Goal: Task Accomplishment & Management: Complete application form

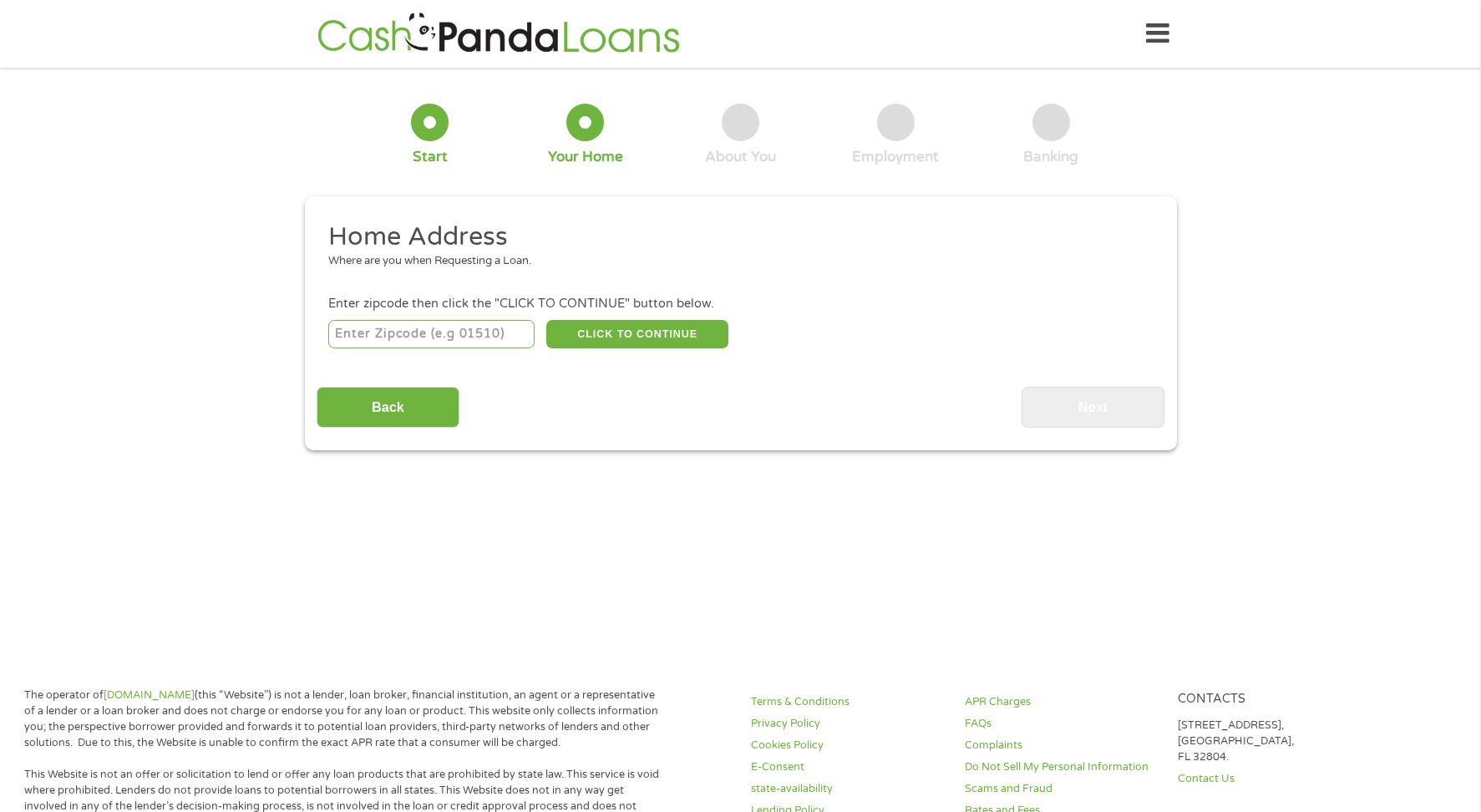
click at [396, 334] on input "number" at bounding box center [432, 334] width 207 height 28
type input "27605"
click at [634, 329] on button "CLICK TO CONTINUE" at bounding box center [638, 334] width 183 height 28
type input "27605"
type input "[GEOGRAPHIC_DATA]"
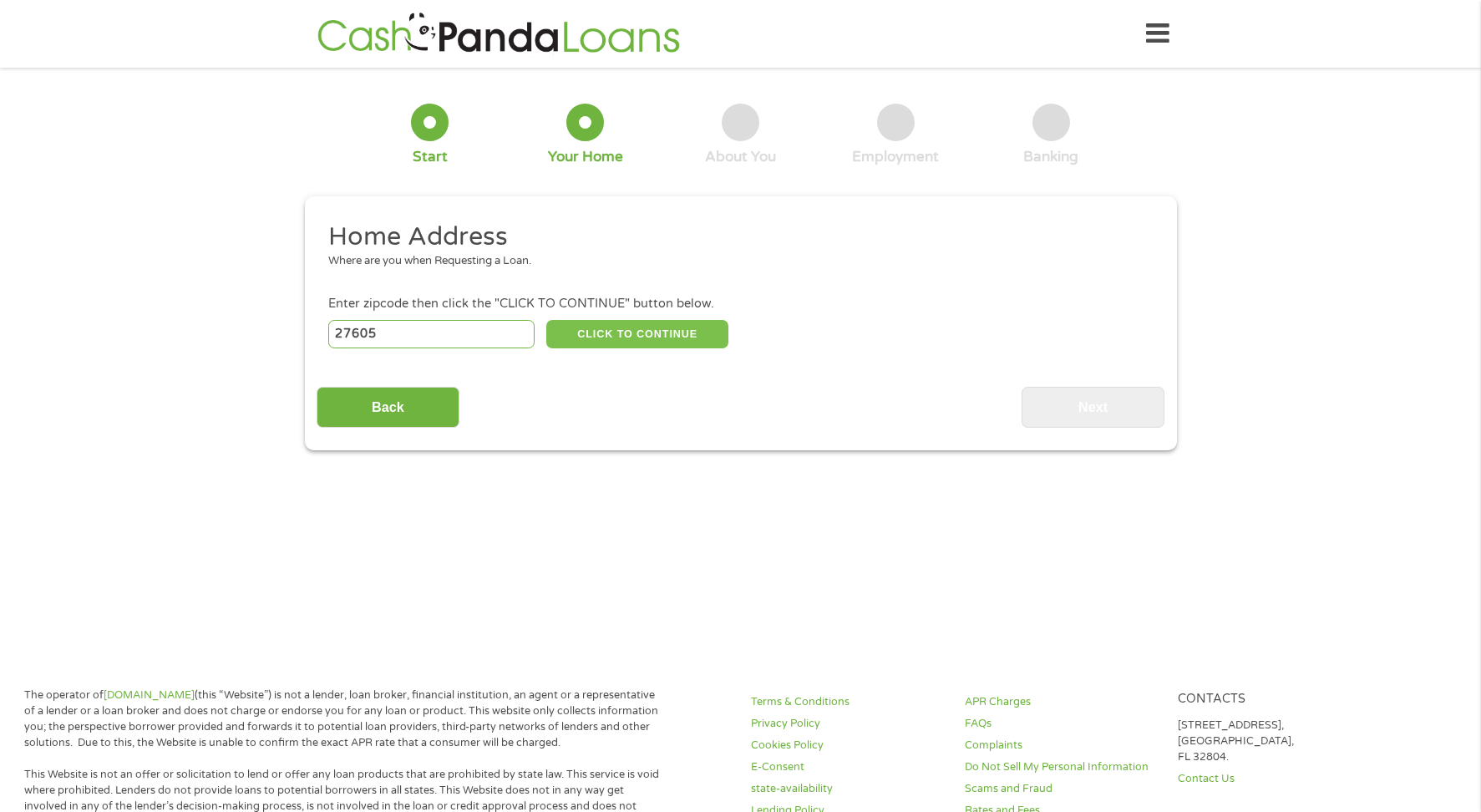
select select "[US_STATE]"
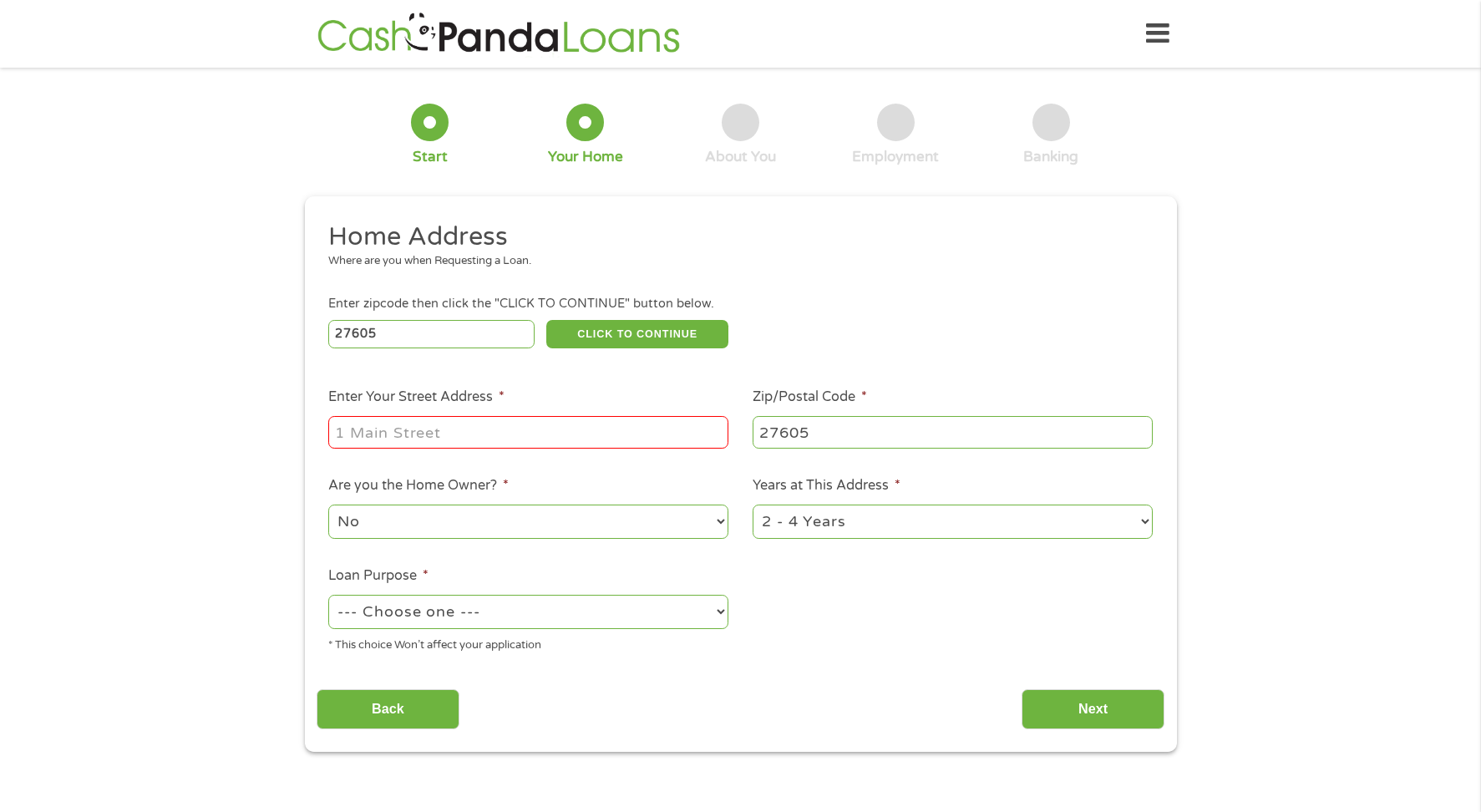
click at [359, 435] on input "Enter Your Street Address *" at bounding box center [529, 432] width 401 height 32
type input "116 Saint Marys"
click at [726, 614] on select "--- Choose one --- Pay Bills Debt Consolidation Home Improvement Major Purchase…" at bounding box center [529, 612] width 401 height 34
select select "other"
click at [329, 595] on select "--- Choose one --- Pay Bills Debt Consolidation Home Improvement Major Purchase…" at bounding box center [529, 612] width 401 height 34
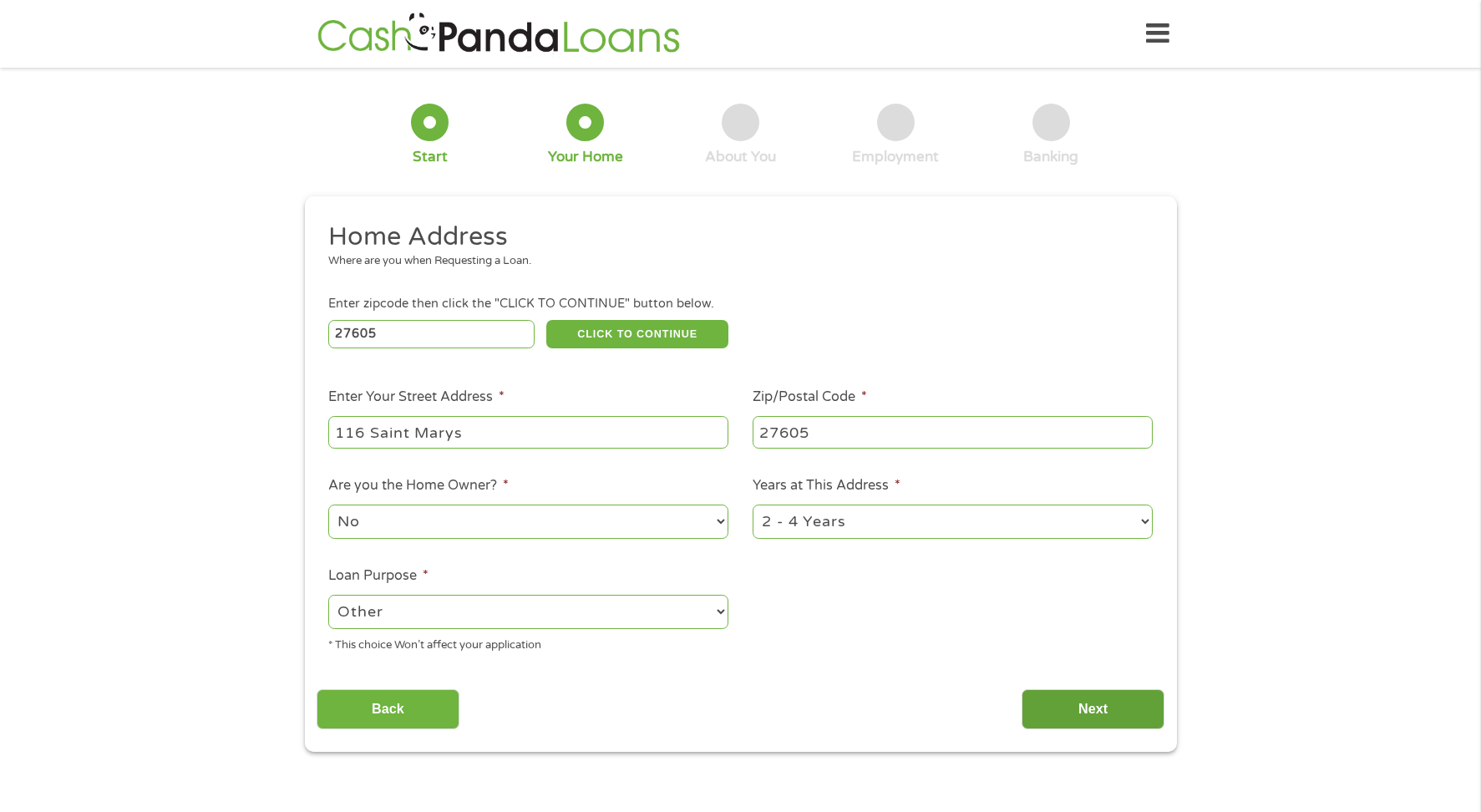
click at [1135, 693] on input "Next" at bounding box center [1093, 710] width 143 height 41
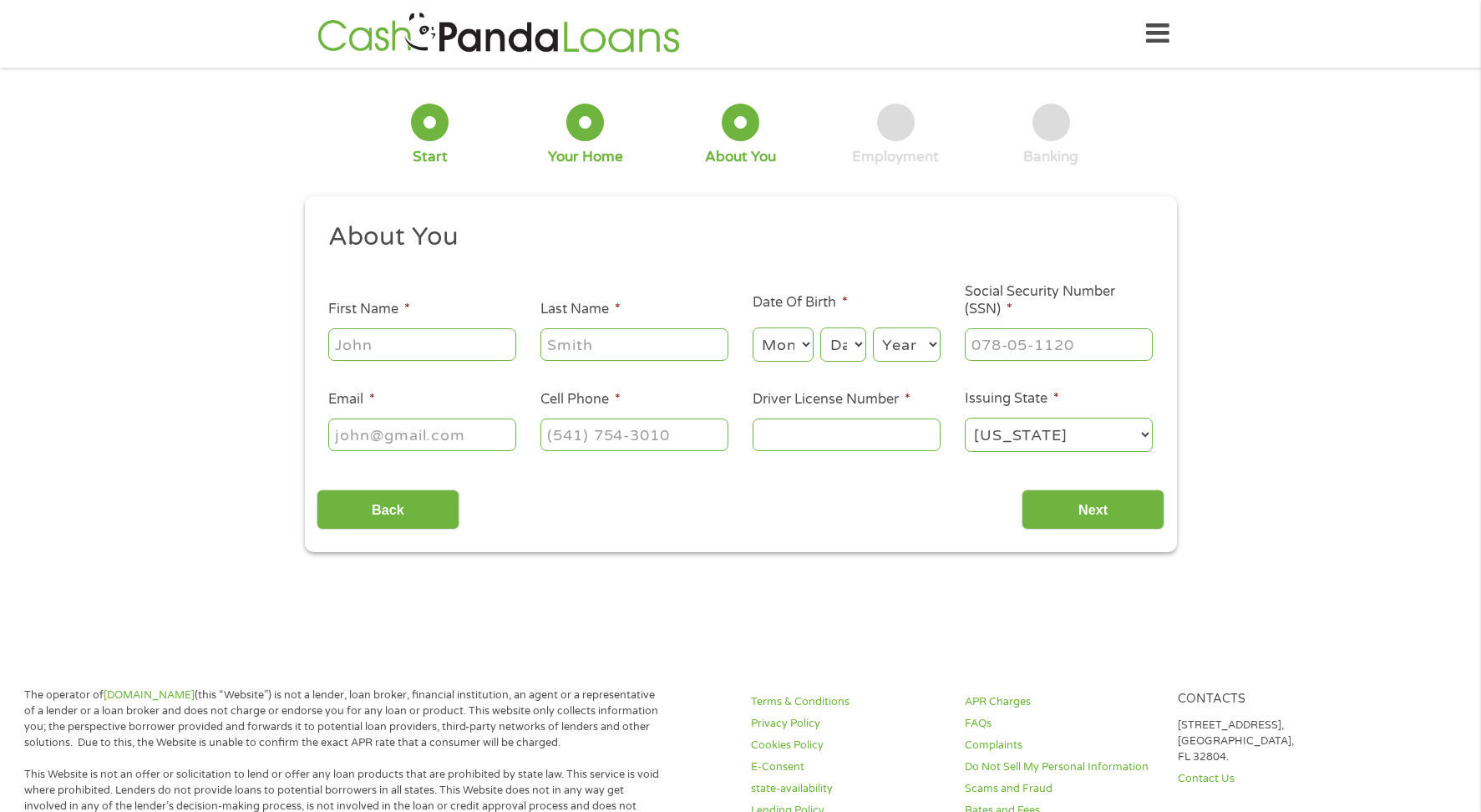
scroll to position [7, 7]
click at [414, 336] on input "First Name *" at bounding box center [423, 345] width 188 height 32
type input "[PERSON_NAME]"
click at [561, 340] on input "Last Name *" at bounding box center [634, 345] width 188 height 32
type input "[PERSON_NAME]"
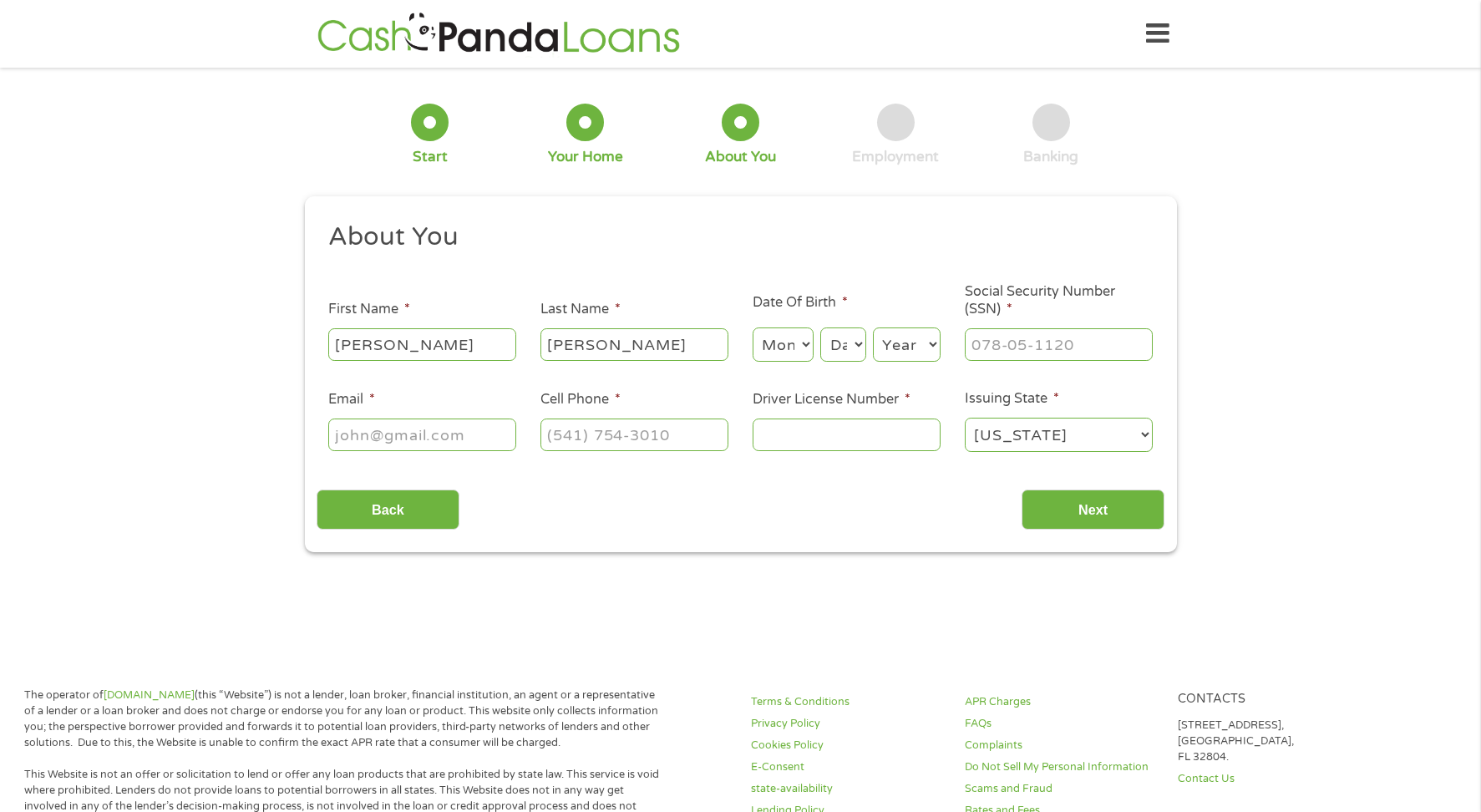
click at [802, 347] on select "Month 1 2 3 4 5 6 7 8 9 10 11 12" at bounding box center [782, 345] width 61 height 34
select select "10"
click at [753, 328] on select "Month 1 2 3 4 5 6 7 8 9 10 11 12" at bounding box center [782, 345] width 61 height 34
click at [845, 344] on select "Day 1 2 3 4 5 6 7 8 9 10 11 12 13 14 15 16 17 18 19 20 21 22 23 24 25 26 27 28 …" at bounding box center [843, 345] width 45 height 34
select select "14"
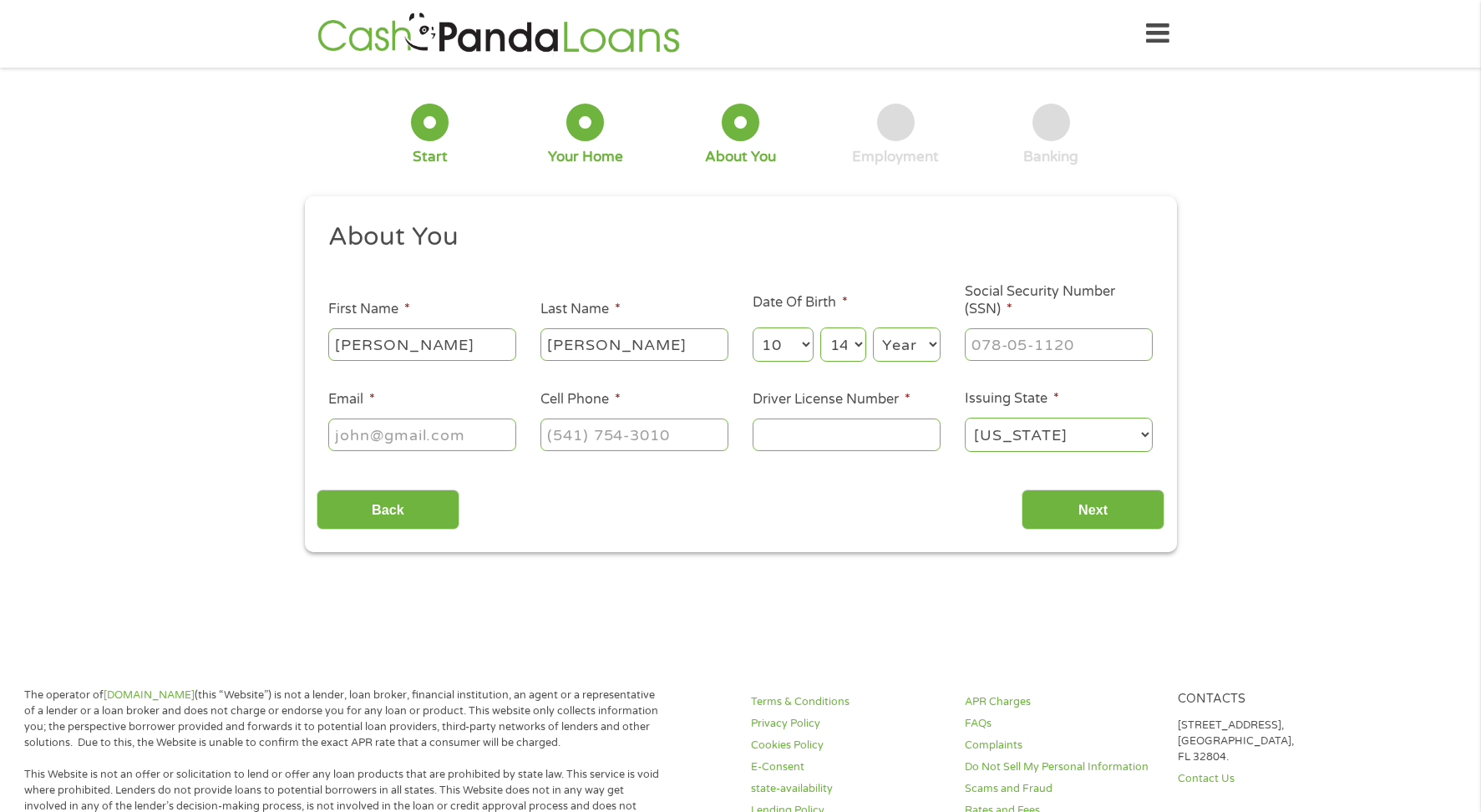
click at [821, 328] on select "Day 1 2 3 4 5 6 7 8 9 10 11 12 13 14 15 16 17 18 19 20 21 22 23 24 25 26 27 28 …" at bounding box center [843, 345] width 45 height 34
click at [922, 345] on select "Year [DATE] 2006 2005 2004 2003 2002 2001 2000 1999 1998 1997 1996 1995 1994 19…" at bounding box center [906, 345] width 68 height 34
select select "1956"
click at [873, 328] on select "Year [DATE] 2006 2005 2004 2003 2002 2001 2000 1999 1998 1997 1996 1995 1994 19…" at bounding box center [906, 345] width 68 height 34
click at [993, 338] on input "___-__-____" at bounding box center [1059, 345] width 188 height 32
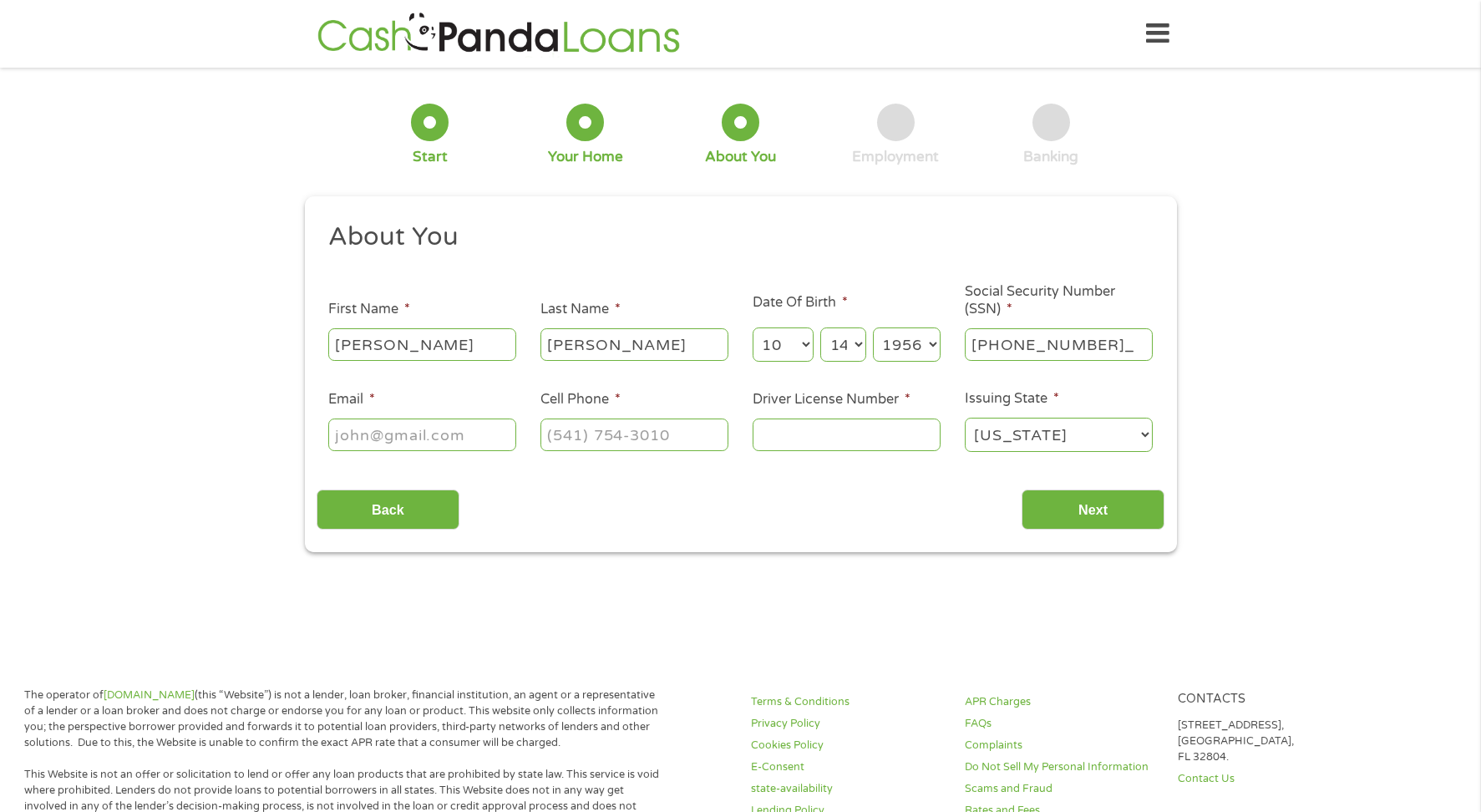
type input "271-56-4865"
click at [344, 434] on input "Email *" at bounding box center [423, 434] width 188 height 32
type input "[EMAIL_ADDRESS][DOMAIN_NAME]"
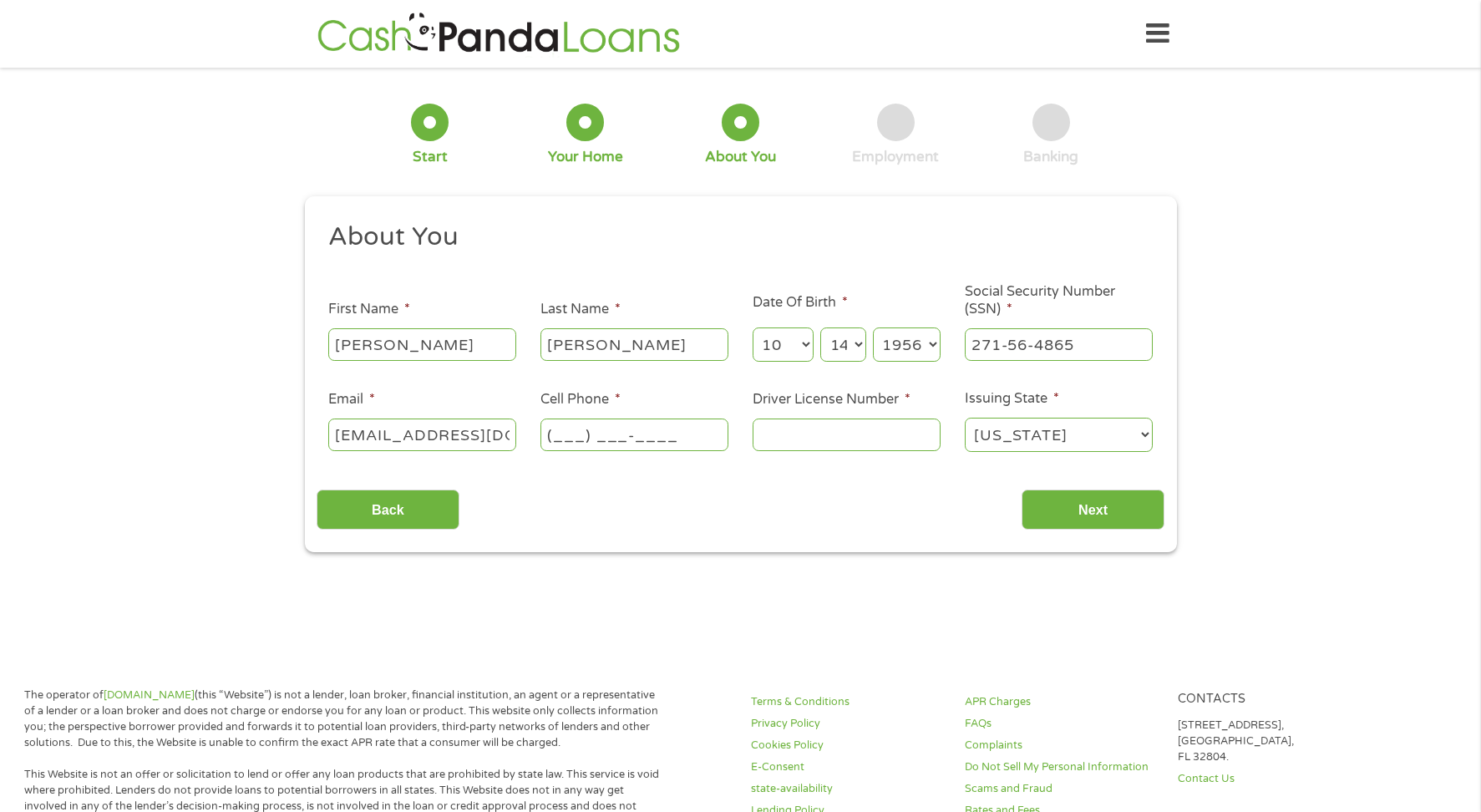
click at [571, 430] on input "(___) ___-____" at bounding box center [634, 434] width 188 height 32
type input "[PHONE_NUMBER]"
click at [796, 426] on input "Driver License Number *" at bounding box center [847, 434] width 188 height 32
type input "22194700"
click at [1062, 499] on input "Next" at bounding box center [1093, 510] width 143 height 41
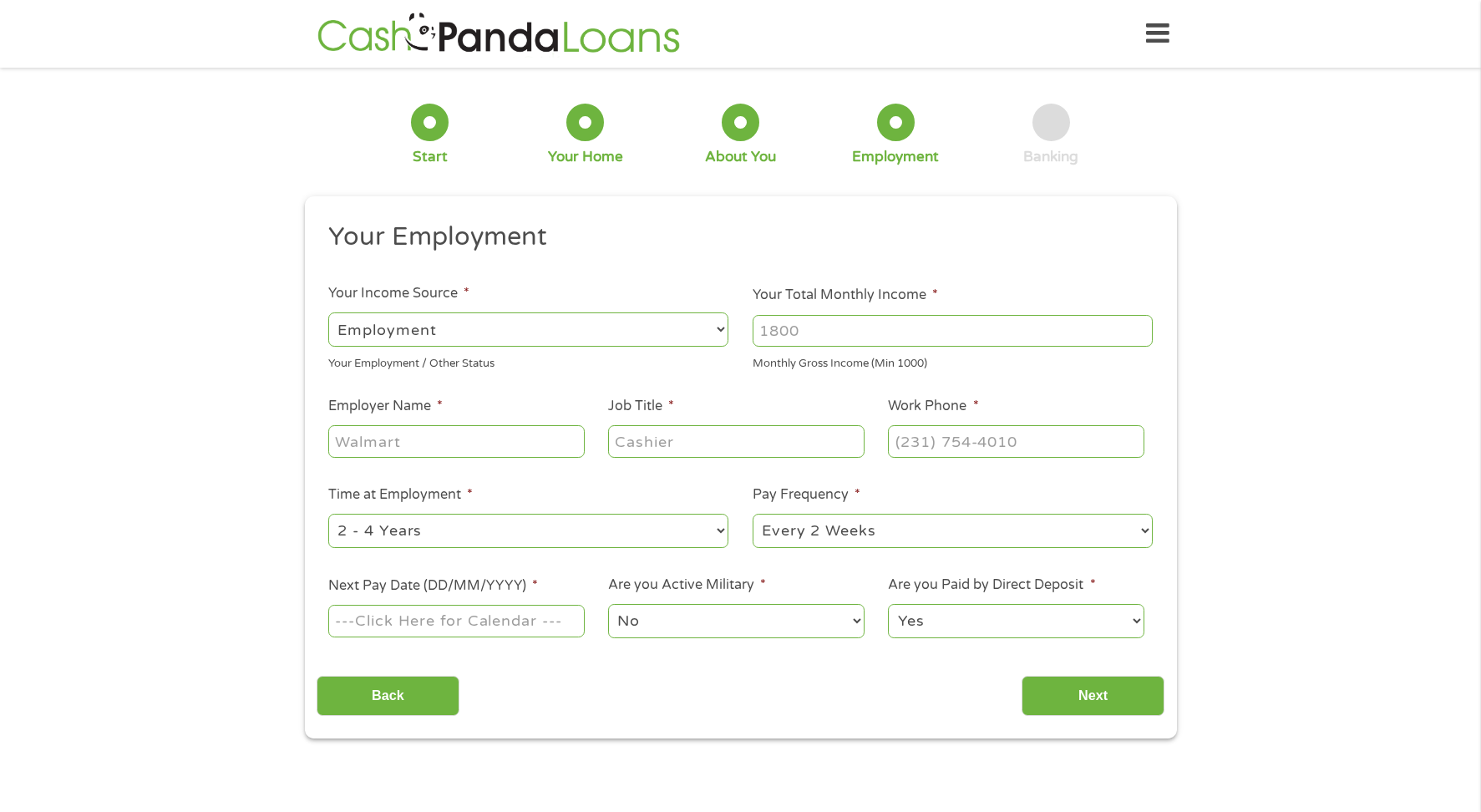
scroll to position [7, 7]
click at [719, 329] on select "--- Choose one --- Employment [DEMOGRAPHIC_DATA] Benefits" at bounding box center [529, 329] width 401 height 34
select select "benefits"
click at [329, 312] on select "--- Choose one --- Employment [DEMOGRAPHIC_DATA] Benefits" at bounding box center [529, 329] width 401 height 34
type input "Other"
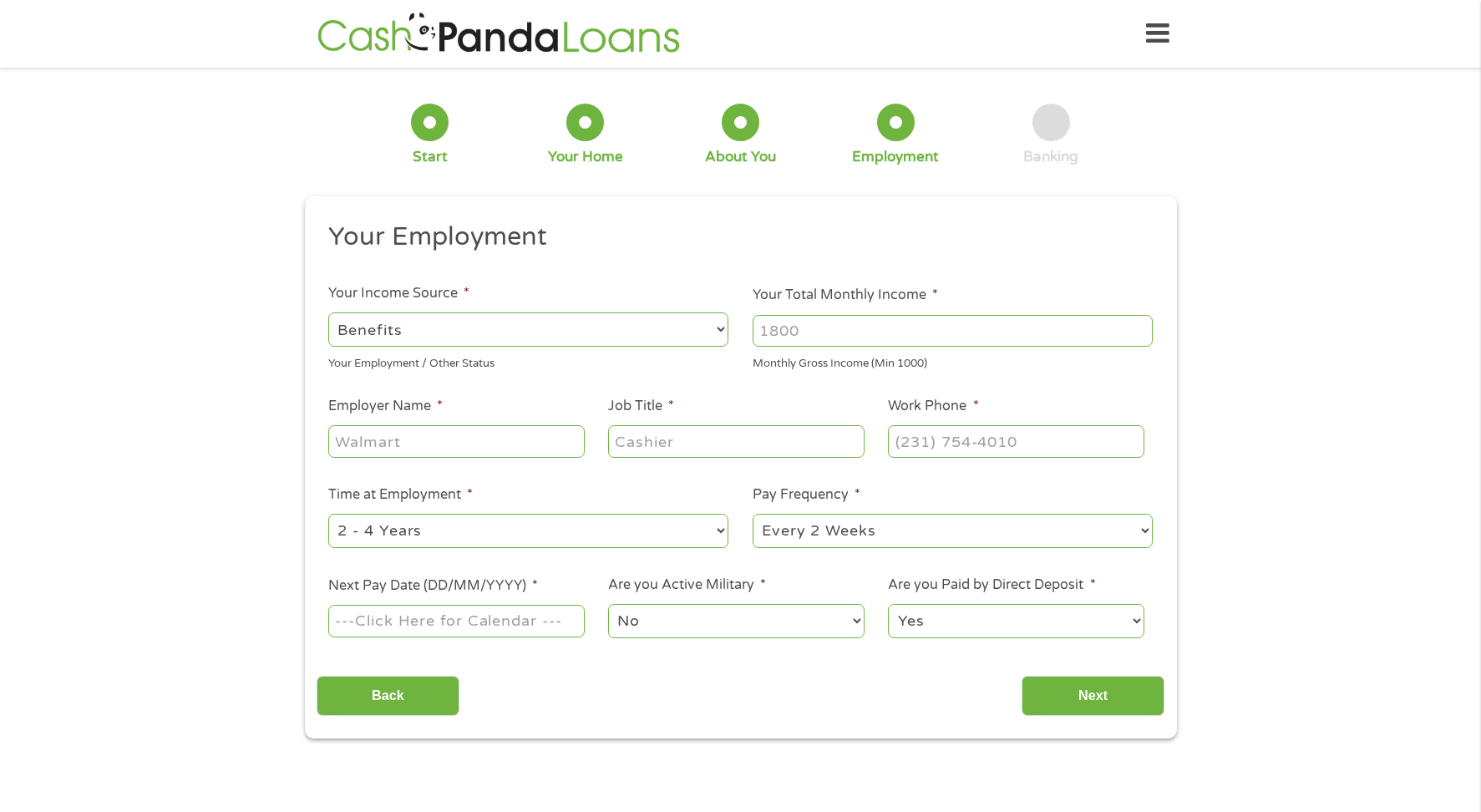
type input "[PHONE_NUMBER]"
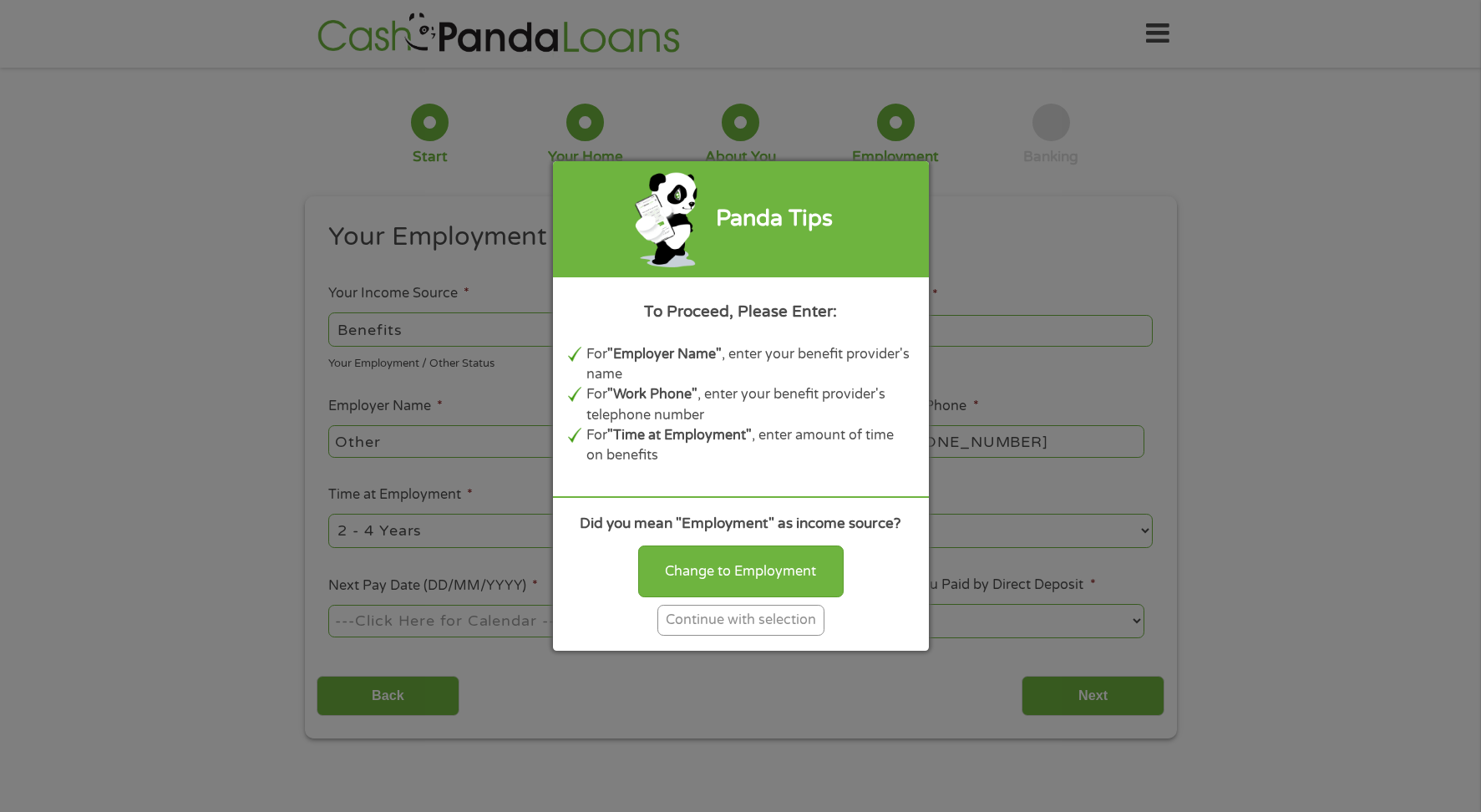
click at [742, 620] on div "Continue with selection" at bounding box center [740, 619] width 167 height 31
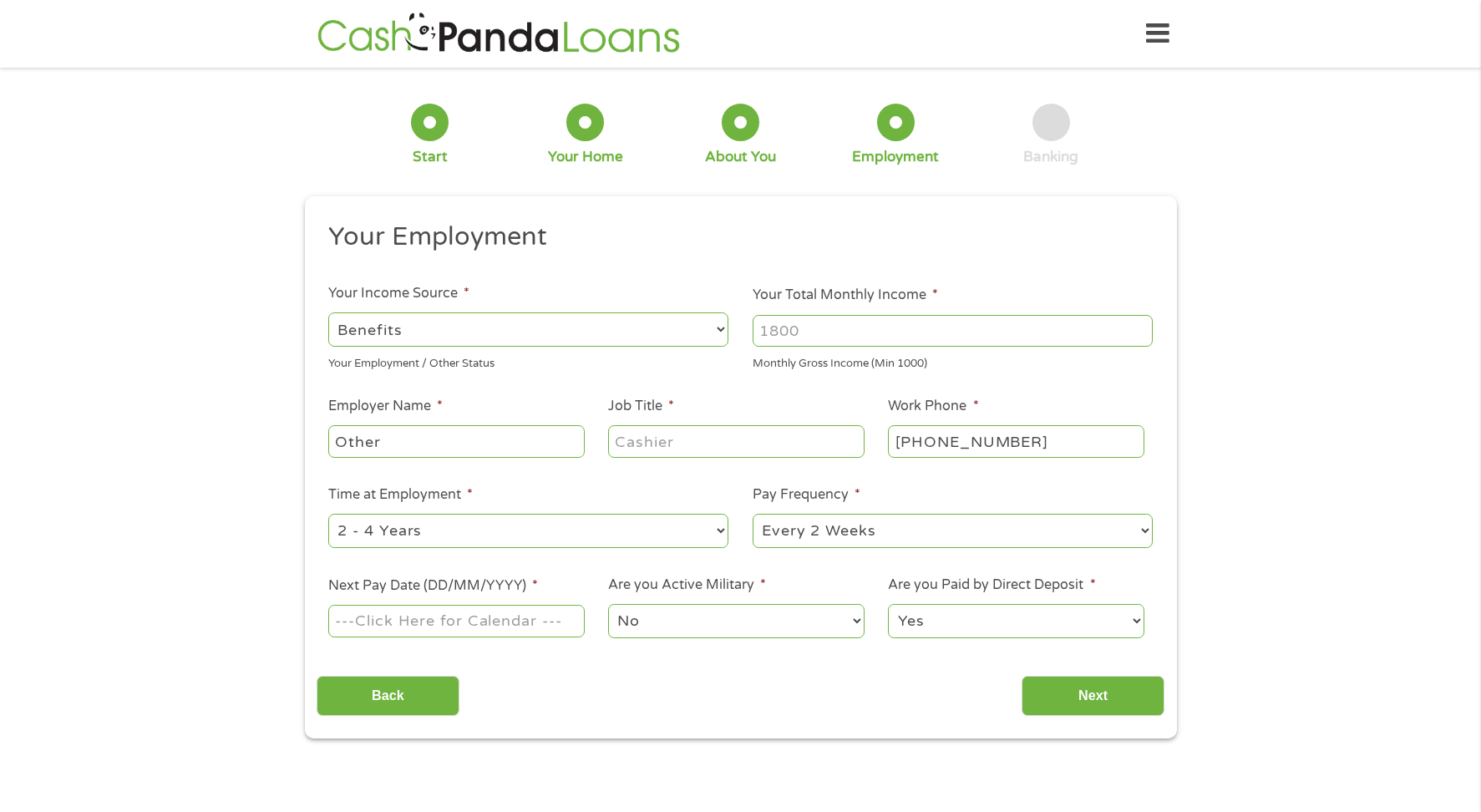
drag, startPoint x: 388, startPoint y: 440, endPoint x: 101, endPoint y: 442, distance: 287.0
click at [101, 442] on div "1 Start 2 Your Home 3 About You 4 Employment 5 Banking 6 This field is hidden w…" at bounding box center [740, 409] width 1481 height 659
click at [1139, 335] on input "1000" at bounding box center [953, 331] width 401 height 32
click at [1139, 328] on input "1001" at bounding box center [953, 331] width 401 height 32
click at [1138, 327] on input "1002" at bounding box center [953, 331] width 401 height 32
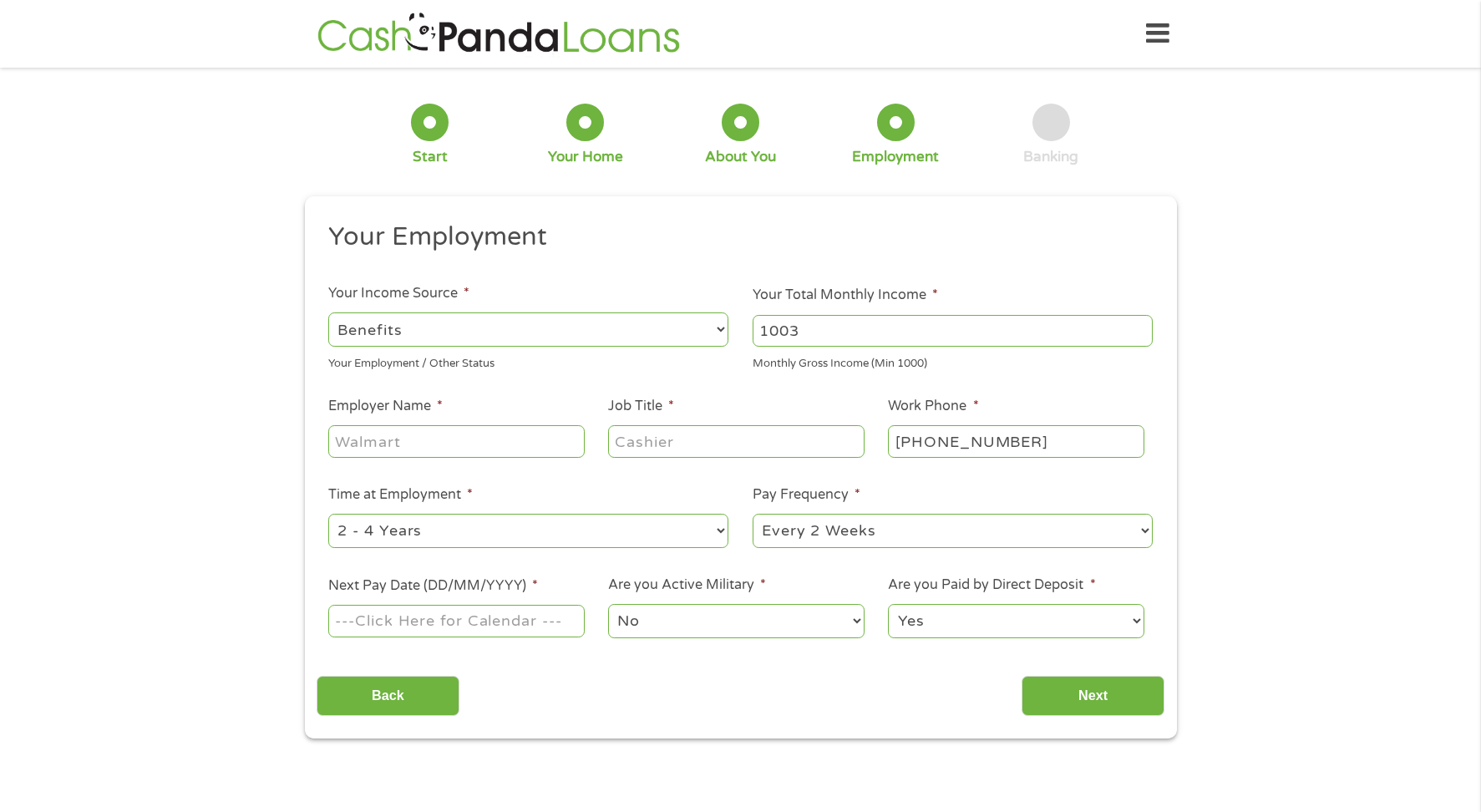
click at [1138, 327] on input "1003" at bounding box center [953, 331] width 401 height 32
click at [1138, 327] on input "1004" at bounding box center [953, 331] width 401 height 32
click at [1138, 327] on input "1005" at bounding box center [953, 331] width 401 height 32
click at [1138, 327] on input "1006" at bounding box center [953, 331] width 401 height 32
click at [1138, 327] on input "1008" at bounding box center [953, 331] width 401 height 32
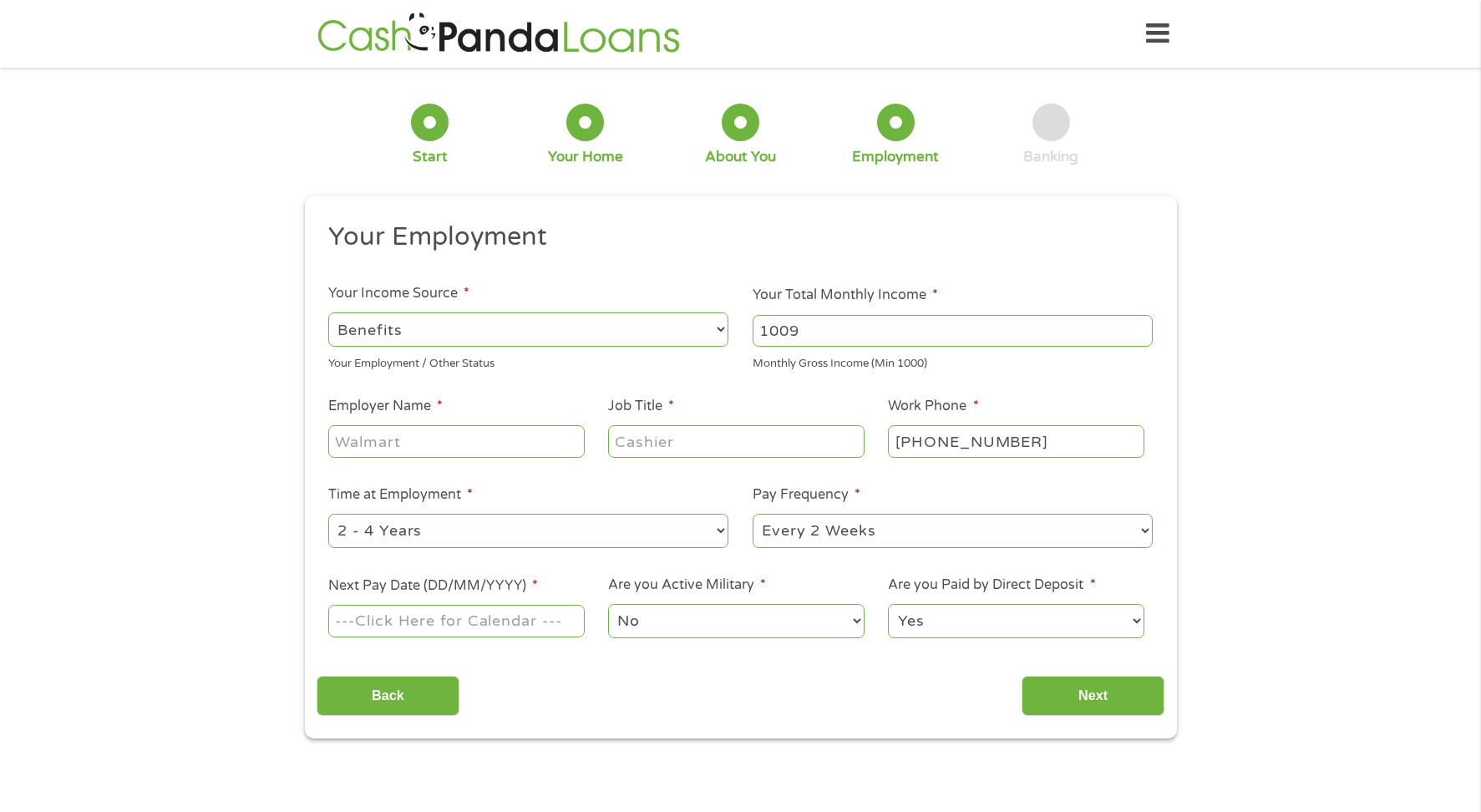
click at [1138, 327] on input "1009" at bounding box center [953, 331] width 401 height 32
click at [1138, 327] on input "1010" at bounding box center [953, 331] width 401 height 32
click at [1138, 327] on input "1011" at bounding box center [953, 331] width 401 height 32
click at [1138, 327] on input "1012" at bounding box center [953, 331] width 401 height 32
click at [1138, 327] on input "1013" at bounding box center [953, 331] width 401 height 32
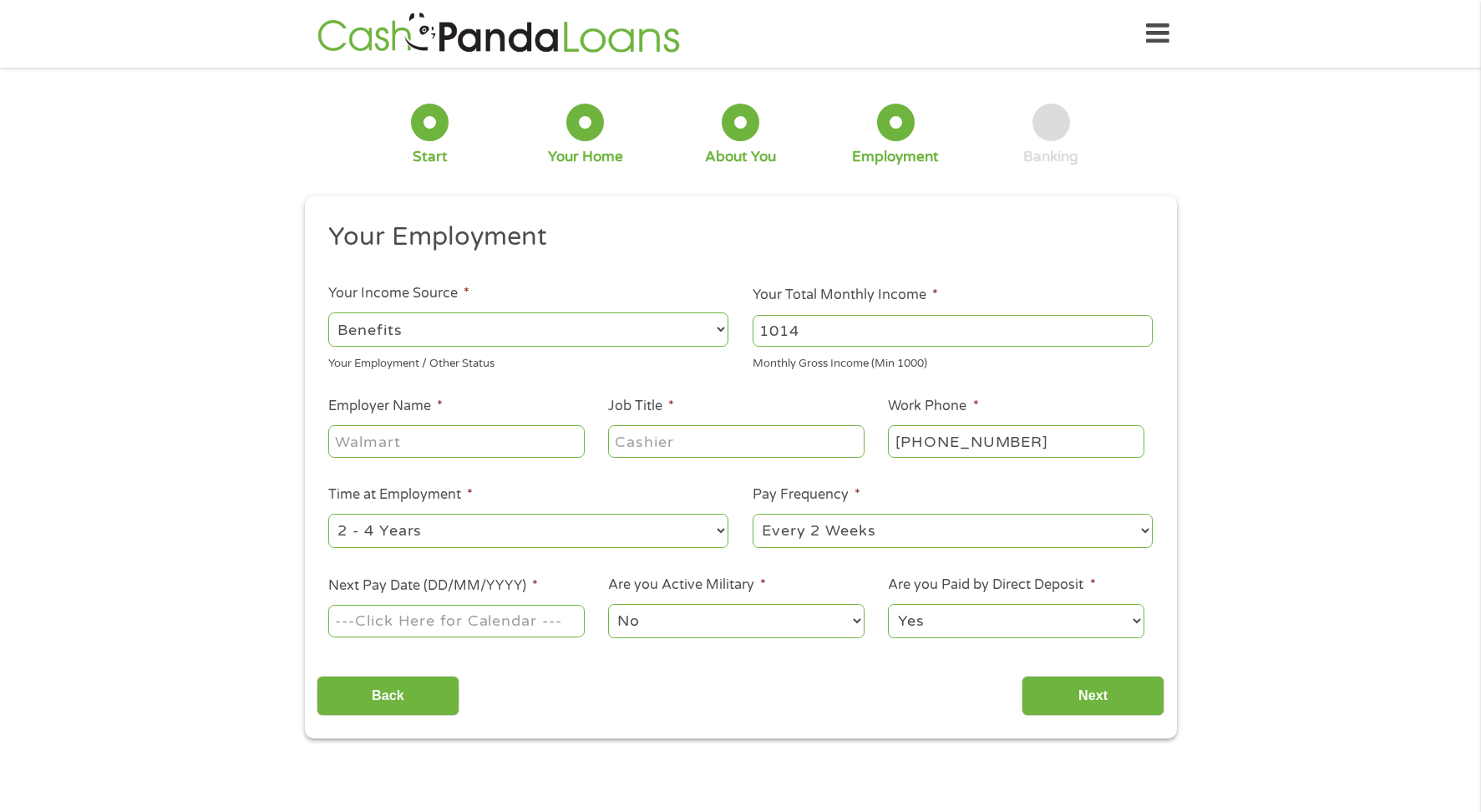
click at [1138, 327] on input "1014" at bounding box center [953, 331] width 401 height 32
click at [1138, 327] on input "1015" at bounding box center [953, 331] width 401 height 32
click at [1138, 327] on input "1016" at bounding box center [953, 331] width 401 height 32
click at [1138, 327] on input "1017" at bounding box center [953, 331] width 401 height 32
click at [1138, 327] on input "1018" at bounding box center [953, 331] width 401 height 32
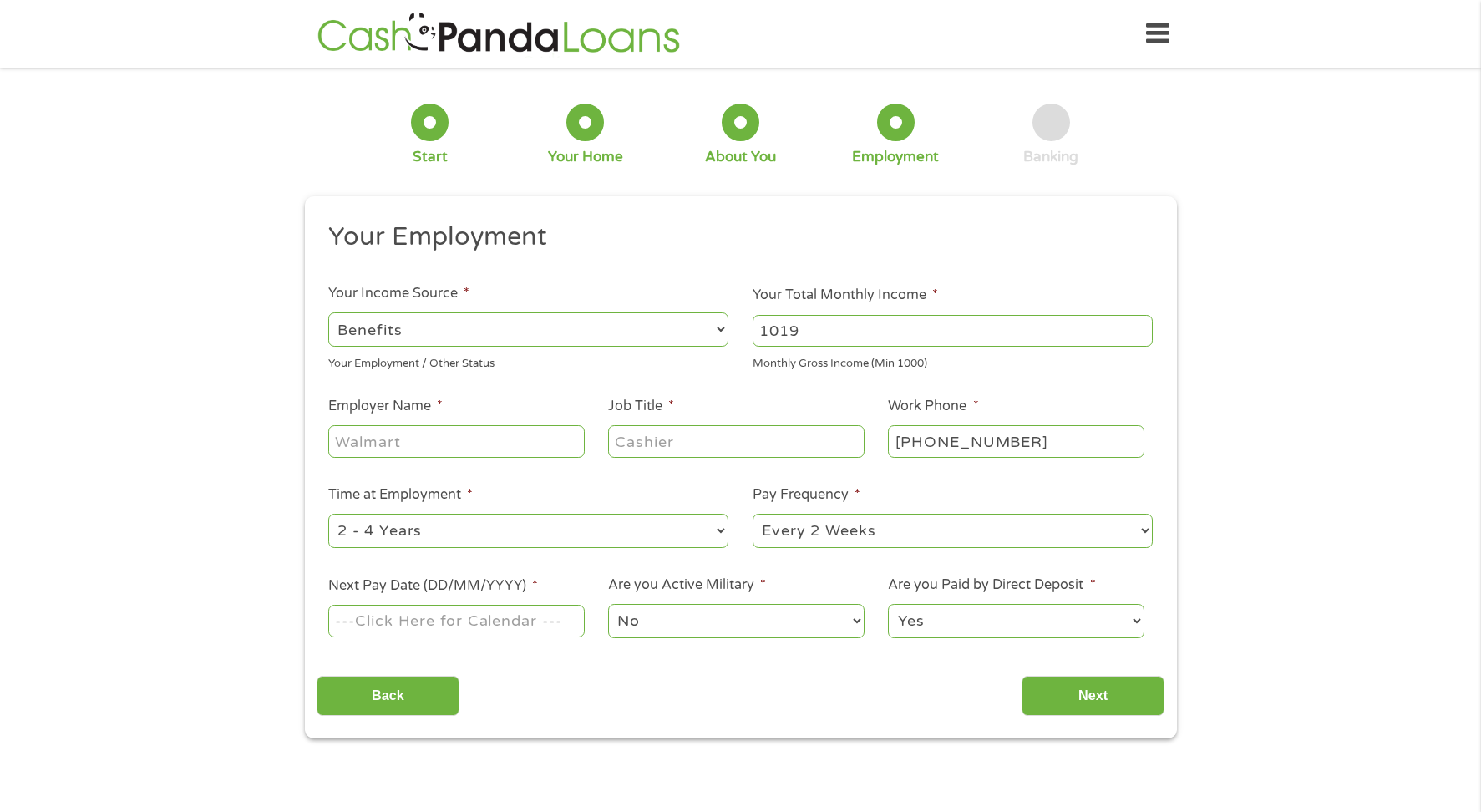
click at [1138, 327] on input "1019" at bounding box center [953, 331] width 401 height 32
click at [1138, 327] on input "1020" at bounding box center [953, 331] width 401 height 32
click at [1138, 327] on input "1021" at bounding box center [953, 331] width 401 height 32
click at [1138, 327] on input "1022" at bounding box center [953, 331] width 401 height 32
click at [1138, 327] on input "1023" at bounding box center [953, 331] width 401 height 32
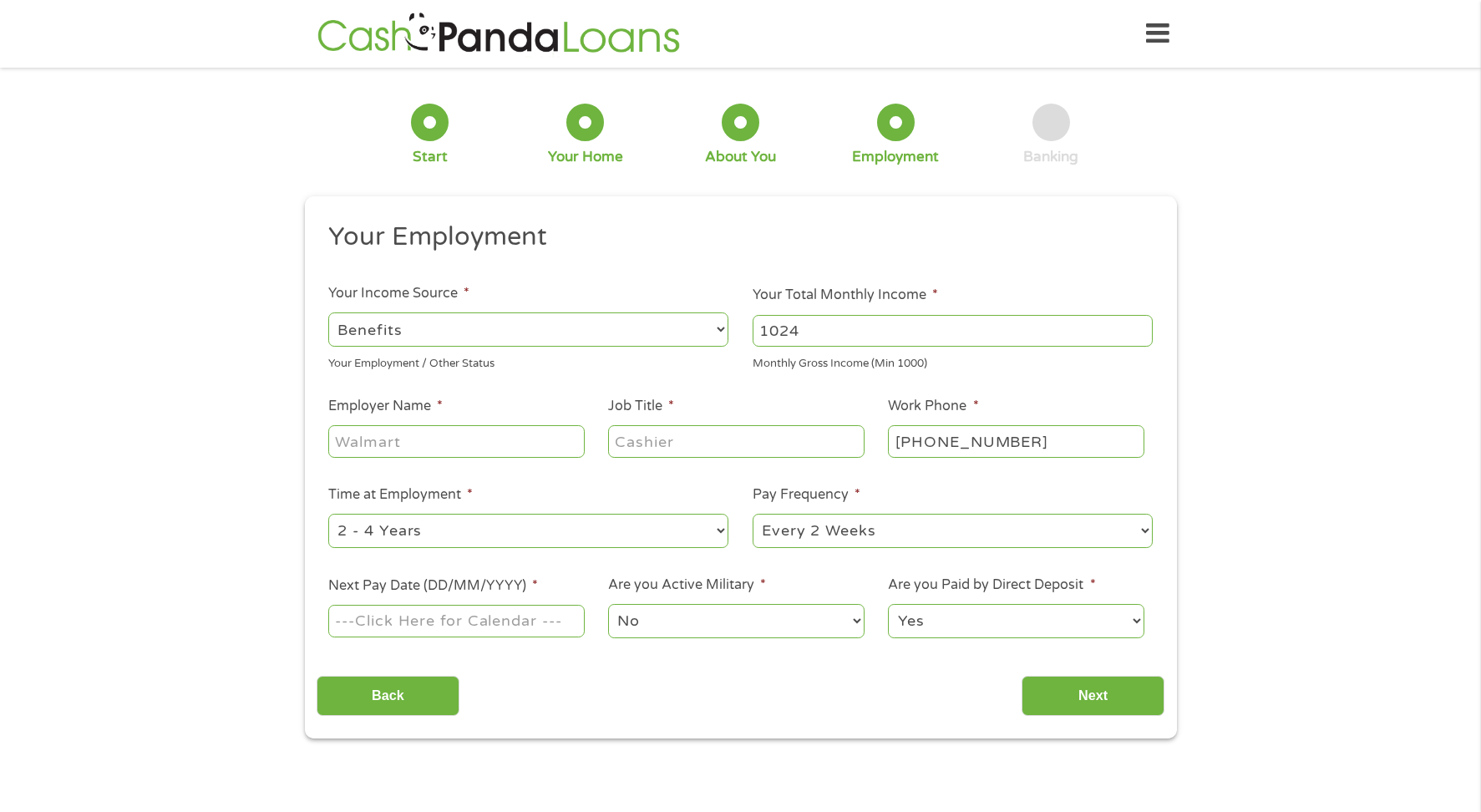
click at [1138, 327] on input "1024" at bounding box center [953, 331] width 401 height 32
click at [1138, 327] on input "1025" at bounding box center [953, 331] width 401 height 32
click at [1138, 327] on input "1026" at bounding box center [953, 331] width 401 height 32
click at [1138, 327] on input "1027" at bounding box center [953, 331] width 401 height 32
click at [1138, 327] on input "1028" at bounding box center [953, 331] width 401 height 32
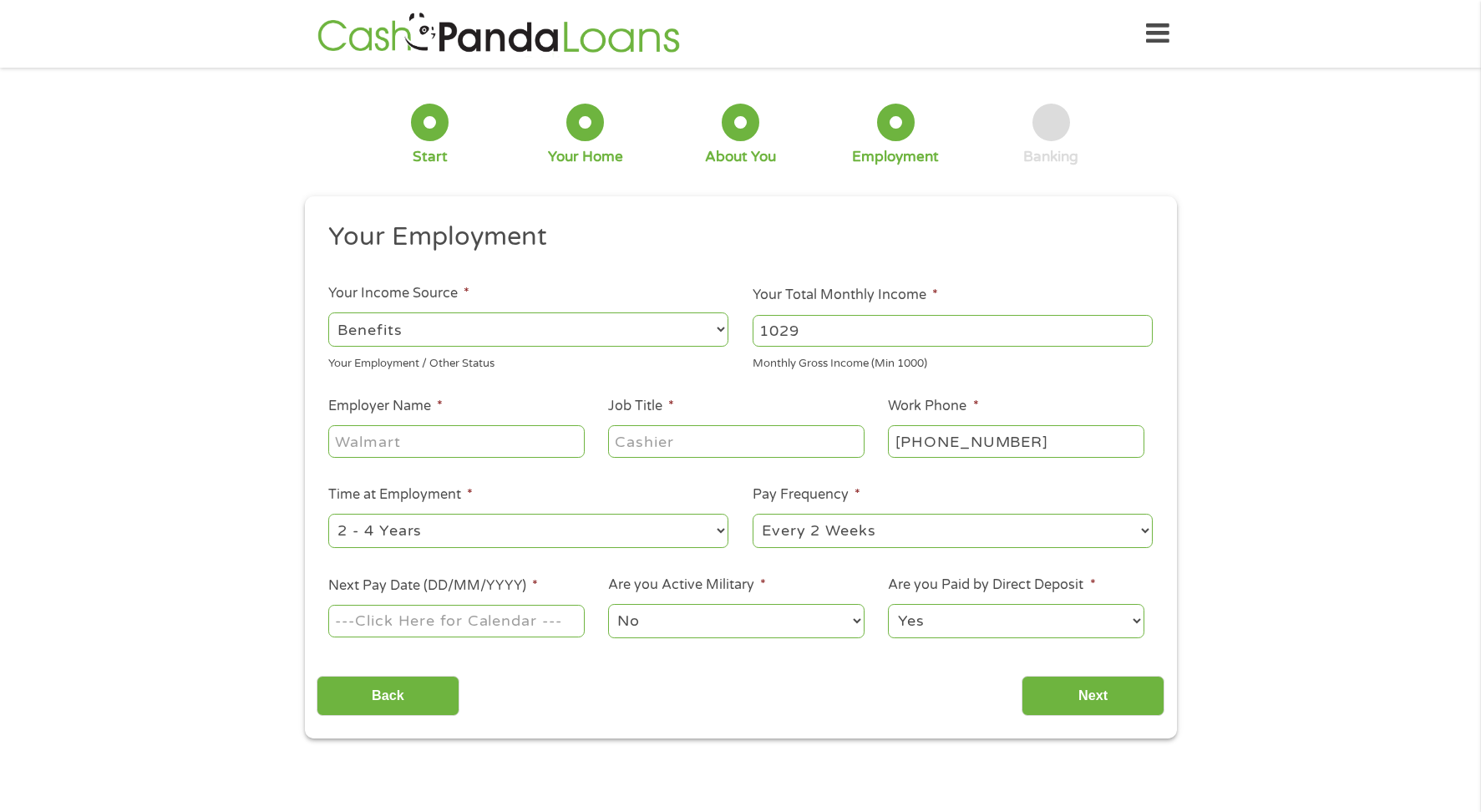
click at [1138, 327] on input "1029" at bounding box center [953, 331] width 401 height 32
click at [1138, 327] on input "1030" at bounding box center [953, 331] width 401 height 32
click at [1138, 327] on input "1031" at bounding box center [953, 331] width 401 height 32
click at [1138, 327] on input "1032" at bounding box center [953, 331] width 401 height 32
click at [1138, 327] on input "1033" at bounding box center [953, 331] width 401 height 32
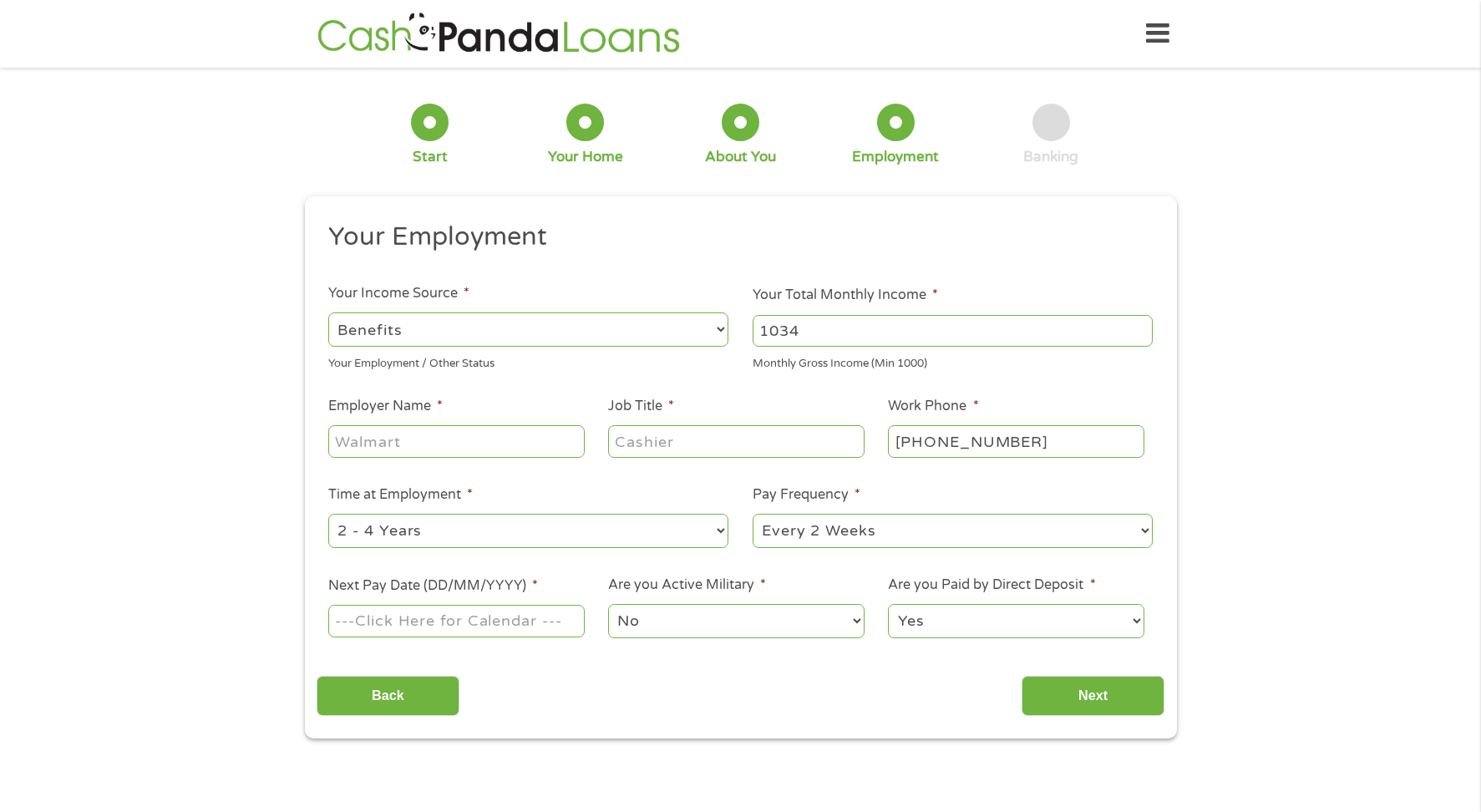
click at [1138, 327] on input "1034" at bounding box center [953, 331] width 401 height 32
click at [1138, 327] on input "1035" at bounding box center [953, 331] width 401 height 32
click at [1138, 327] on input "1037" at bounding box center [953, 331] width 401 height 32
click at [1138, 327] on input "1038" at bounding box center [953, 331] width 401 height 32
click at [1138, 327] on input "1039" at bounding box center [953, 331] width 401 height 32
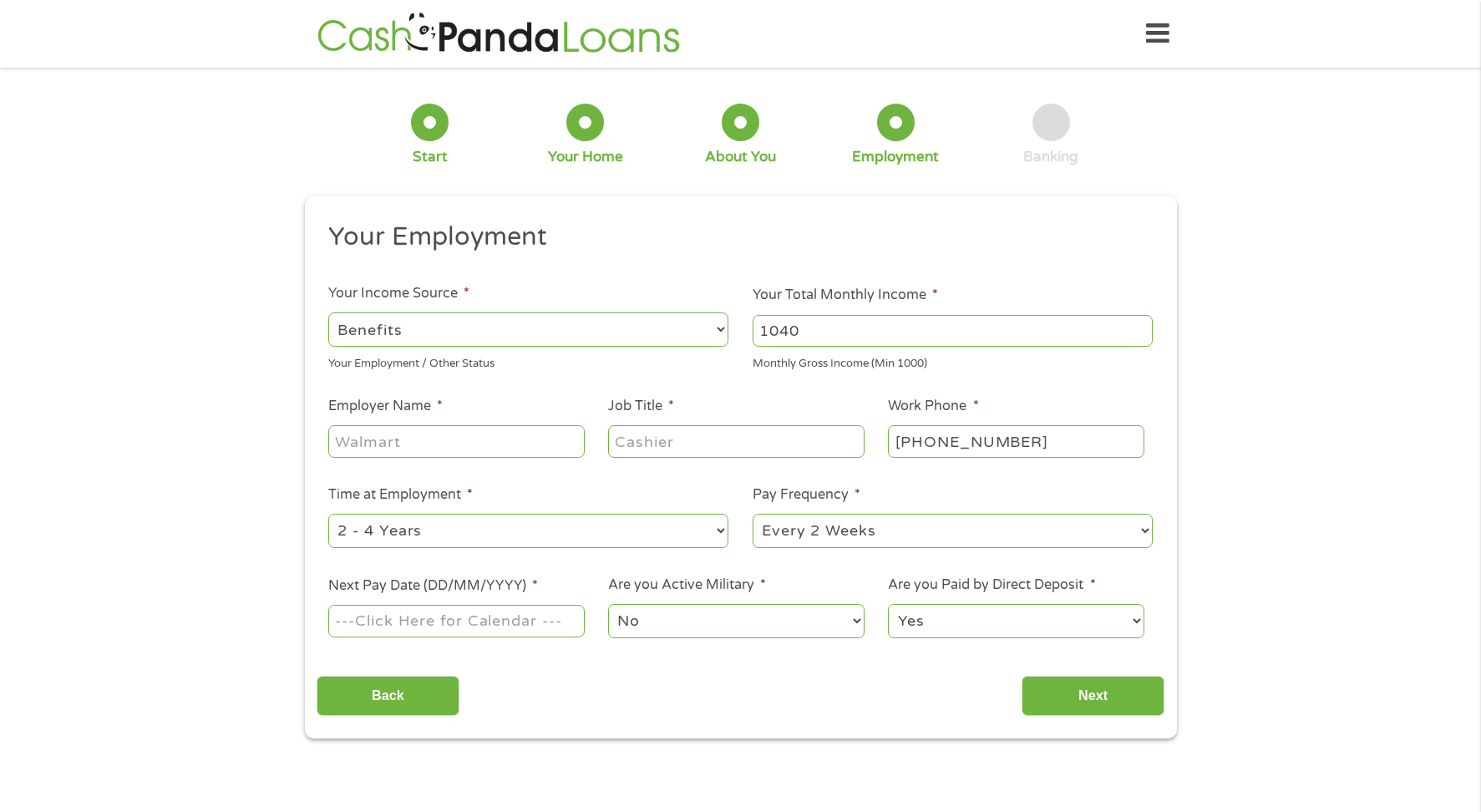
click at [1138, 327] on input "1040" at bounding box center [953, 331] width 401 height 32
click at [1138, 327] on input "1041" at bounding box center [953, 331] width 401 height 32
click at [1139, 327] on input "1042" at bounding box center [953, 331] width 401 height 32
click at [1140, 328] on input "1043" at bounding box center [953, 331] width 401 height 32
click at [1140, 328] on input "1044" at bounding box center [953, 331] width 401 height 32
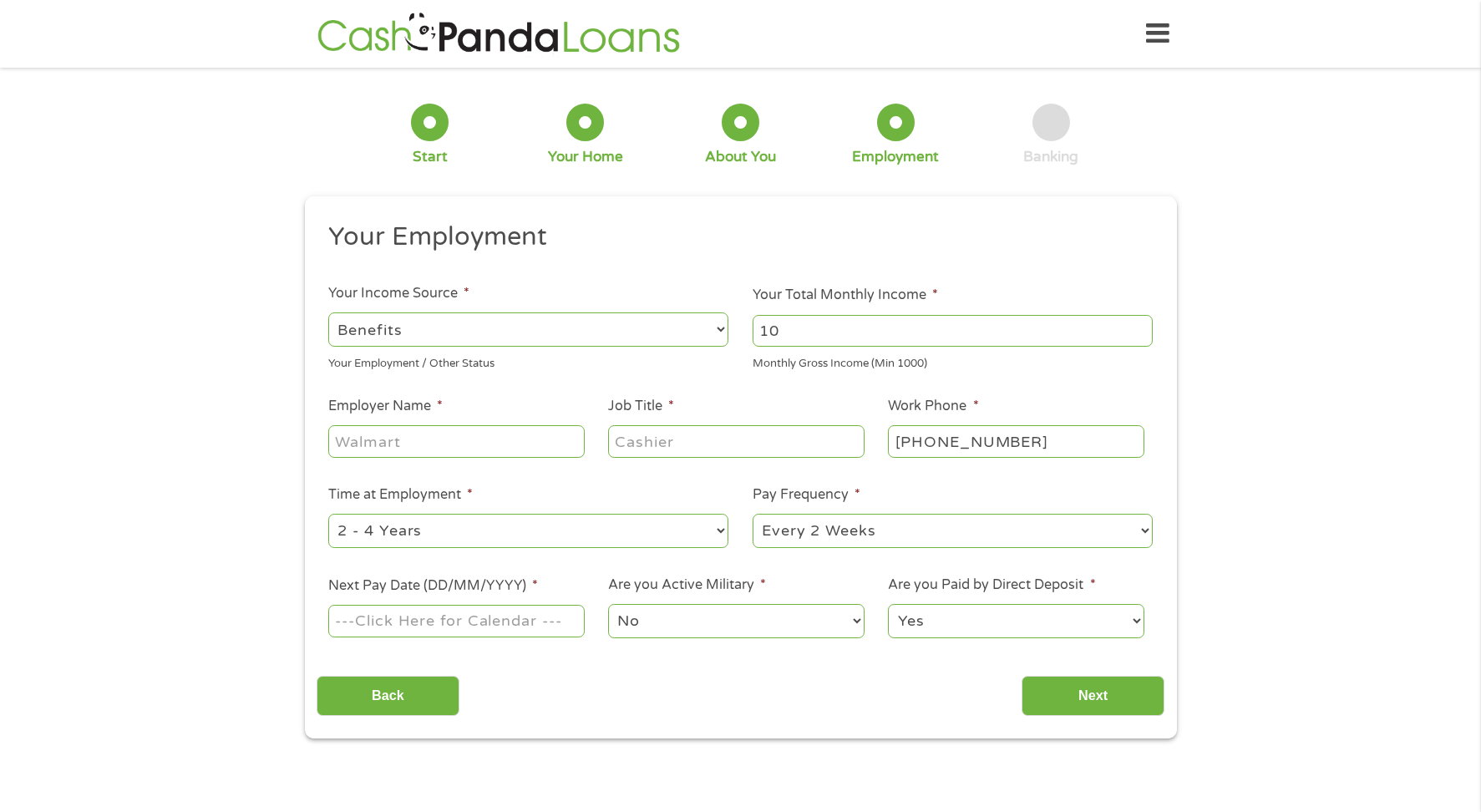
type input "1"
